Goal: Use online tool/utility: Utilize a website feature to perform a specific function

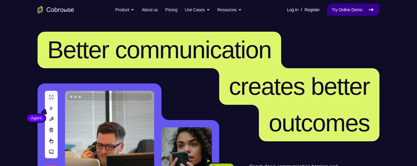
click at [365, 11] on link "Try Online Demo" at bounding box center [353, 10] width 53 height 12
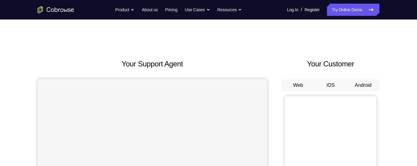
click at [372, 85] on button "Android" at bounding box center [363, 85] width 33 height 12
click at [350, 88] on button "Android" at bounding box center [363, 85] width 33 height 12
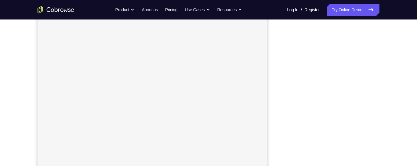
scroll to position [89, 0]
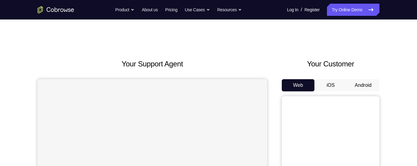
click at [369, 86] on button "Android" at bounding box center [363, 85] width 33 height 12
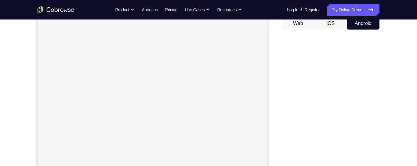
scroll to position [60, 0]
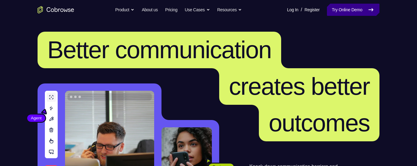
click at [361, 12] on link "Try Online Demo" at bounding box center [353, 10] width 53 height 12
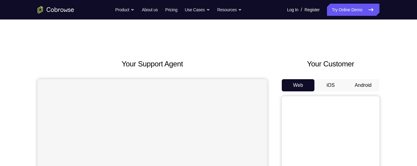
click at [372, 84] on button "Android" at bounding box center [363, 85] width 33 height 12
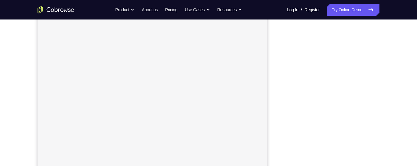
scroll to position [101, 0]
click at [388, 103] on div "Your Support Agent Your Customer Web iOS Android Next Steps We’d be happy to gi…" at bounding box center [208, 119] width 391 height 403
click at [385, 118] on div "Your Support Agent Your Customer Web iOS Android Next Steps We’d be happy to gi…" at bounding box center [208, 111] width 391 height 403
click at [384, 93] on div "Your Support Agent Your Customer Web iOS Android Next Steps We’d be happy to gi…" at bounding box center [208, 111] width 391 height 403
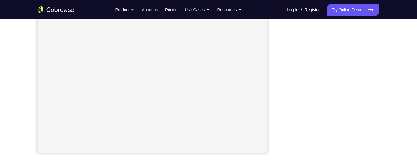
scroll to position [136, 0]
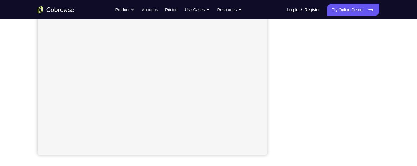
click at [386, 31] on div "Your Support Agent Your Customer Web iOS Android Next Steps We’d be happy to gi…" at bounding box center [208, 92] width 391 height 403
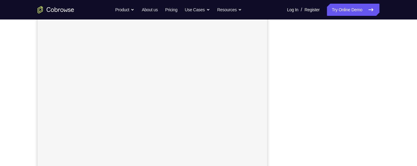
scroll to position [79, 0]
